Goal: Task Accomplishment & Management: Complete application form

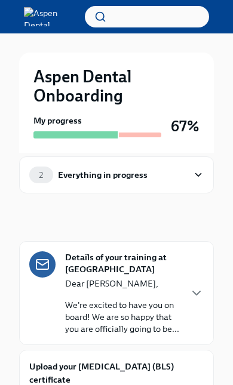
scroll to position [16, 0]
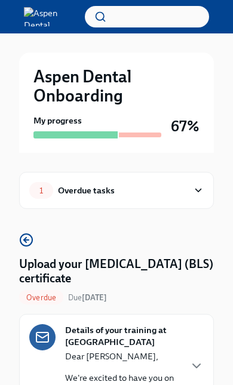
click at [203, 190] on div "1 Overdue tasks" at bounding box center [116, 190] width 194 height 37
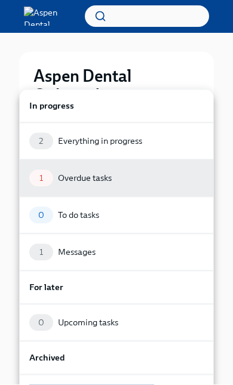
scroll to position [89, 0]
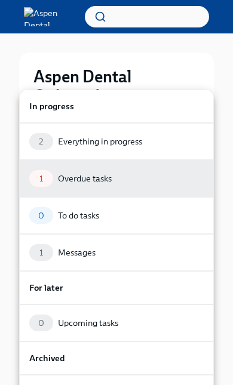
click at [209, 61] on div at bounding box center [116, 192] width 233 height 385
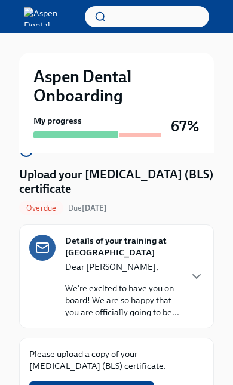
click at [0, 0] on input "Upload BLS certification" at bounding box center [0, 0] width 0 height 0
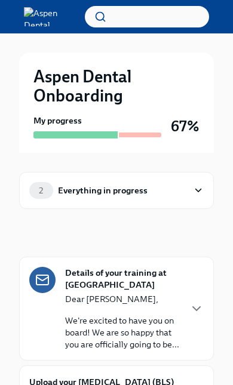
click at [194, 310] on icon "button" at bounding box center [196, 308] width 14 height 14
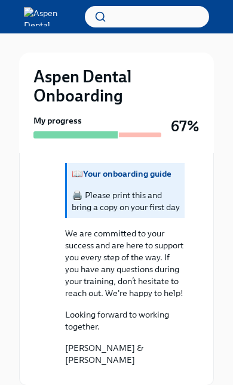
scroll to position [1601, 0]
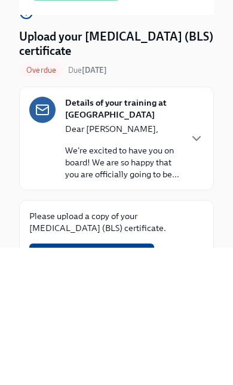
scroll to position [89, 22]
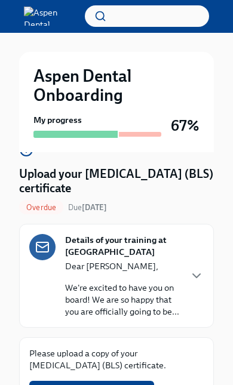
click at [189, 281] on icon "button" at bounding box center [196, 276] width 14 height 14
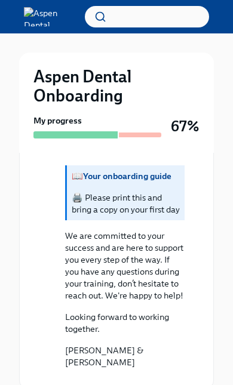
scroll to position [1651, 22]
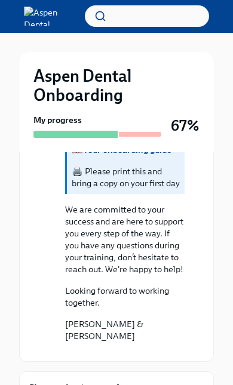
click at [129, 352] on button "Zoom image" at bounding box center [124, 352] width 119 height 0
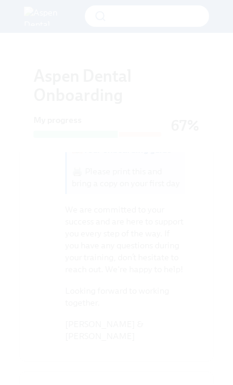
click at [96, 228] on button "Unzoom image" at bounding box center [116, 192] width 233 height 385
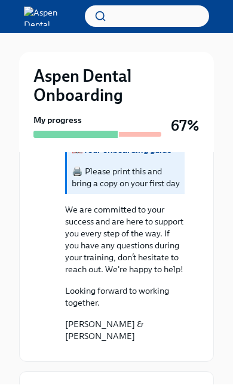
click at [72, 352] on button "Zoom image" at bounding box center [124, 352] width 119 height 0
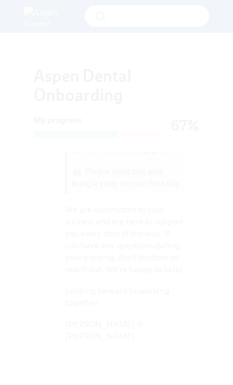
click at [44, 233] on button "Unzoom image" at bounding box center [116, 192] width 233 height 385
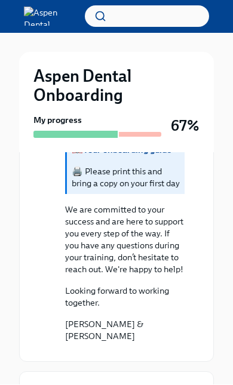
click at [0, 0] on input "Upload BLS certification" at bounding box center [0, 0] width 0 height 0
